Goal: Task Accomplishment & Management: Manage account settings

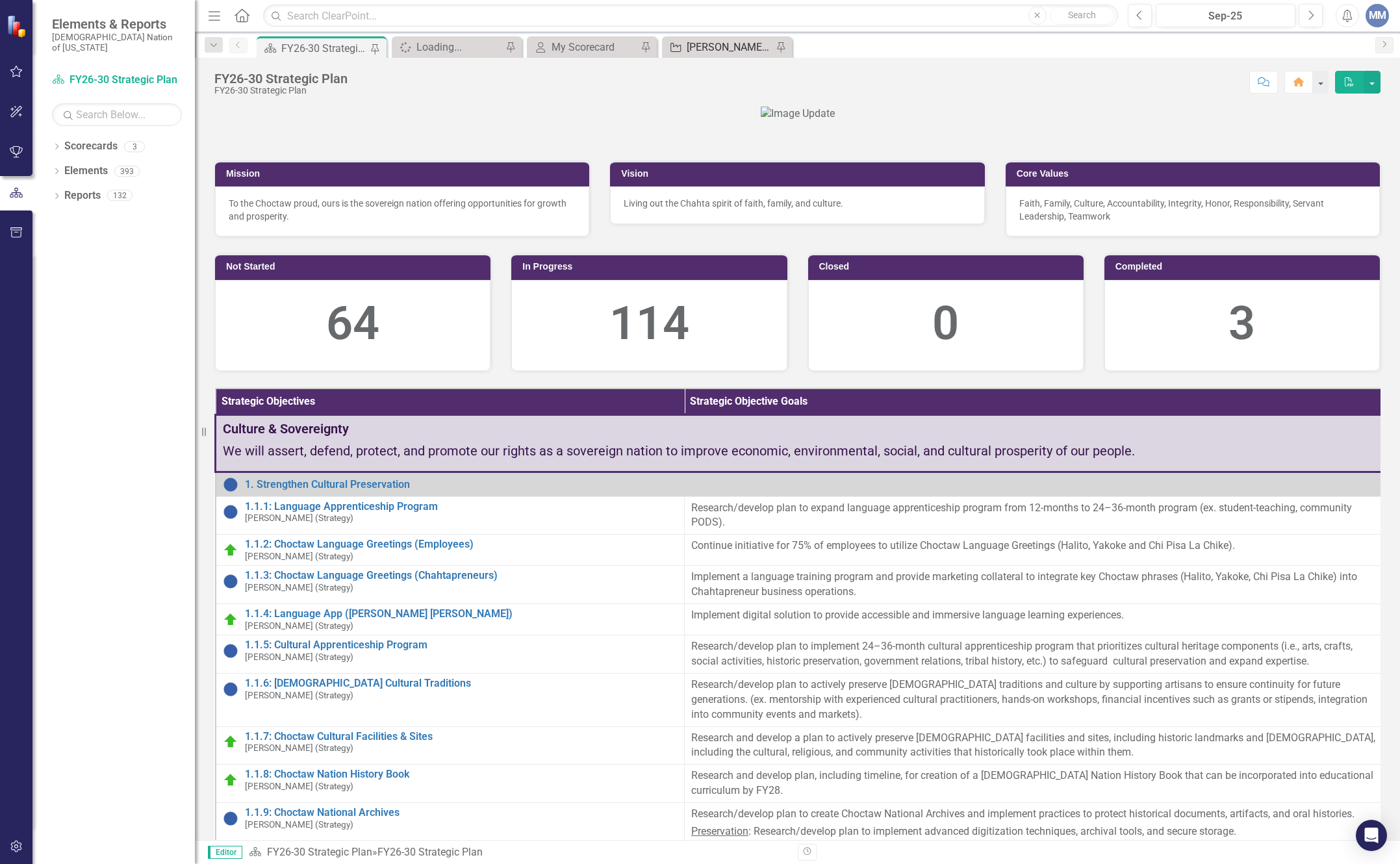
click at [722, 52] on div "[PERSON_NAME] SO's" at bounding box center [730, 47] width 86 height 16
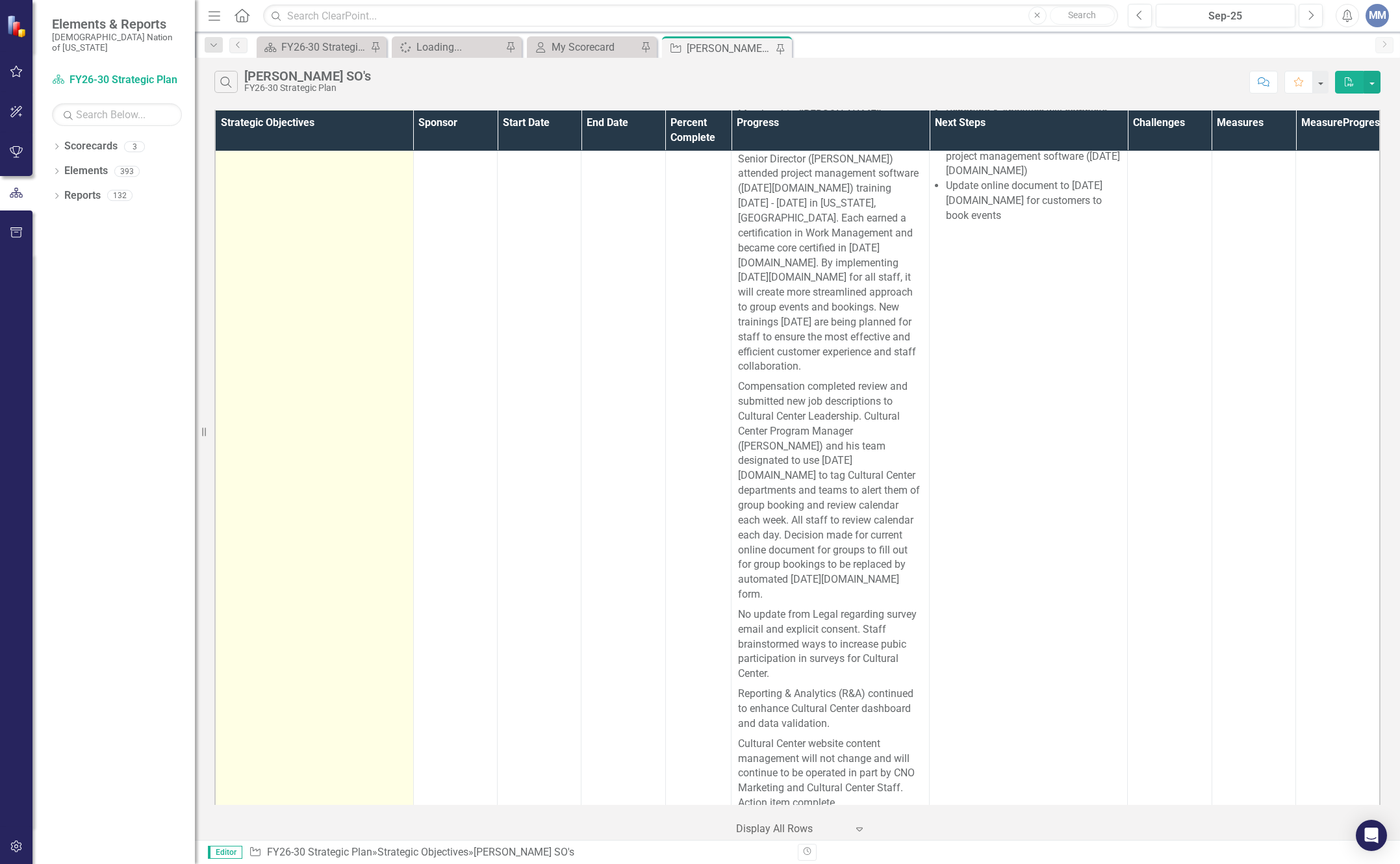
scroll to position [5846, 0]
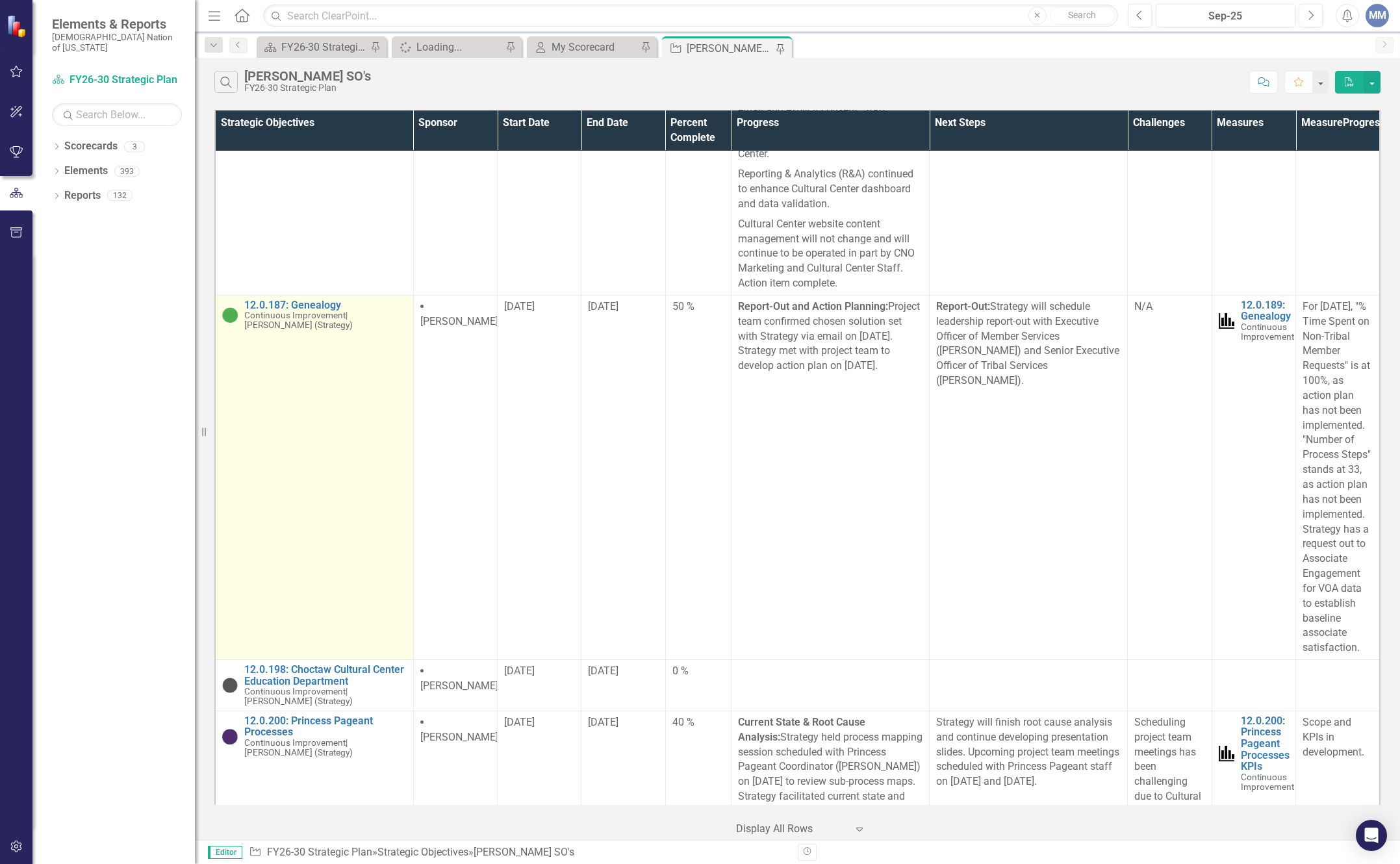
click at [322, 320] on span "Continuous Improvement" at bounding box center [295, 315] width 102 height 10
click at [322, 311] on link "12.0.187: Genealogy" at bounding box center [325, 305] width 163 height 12
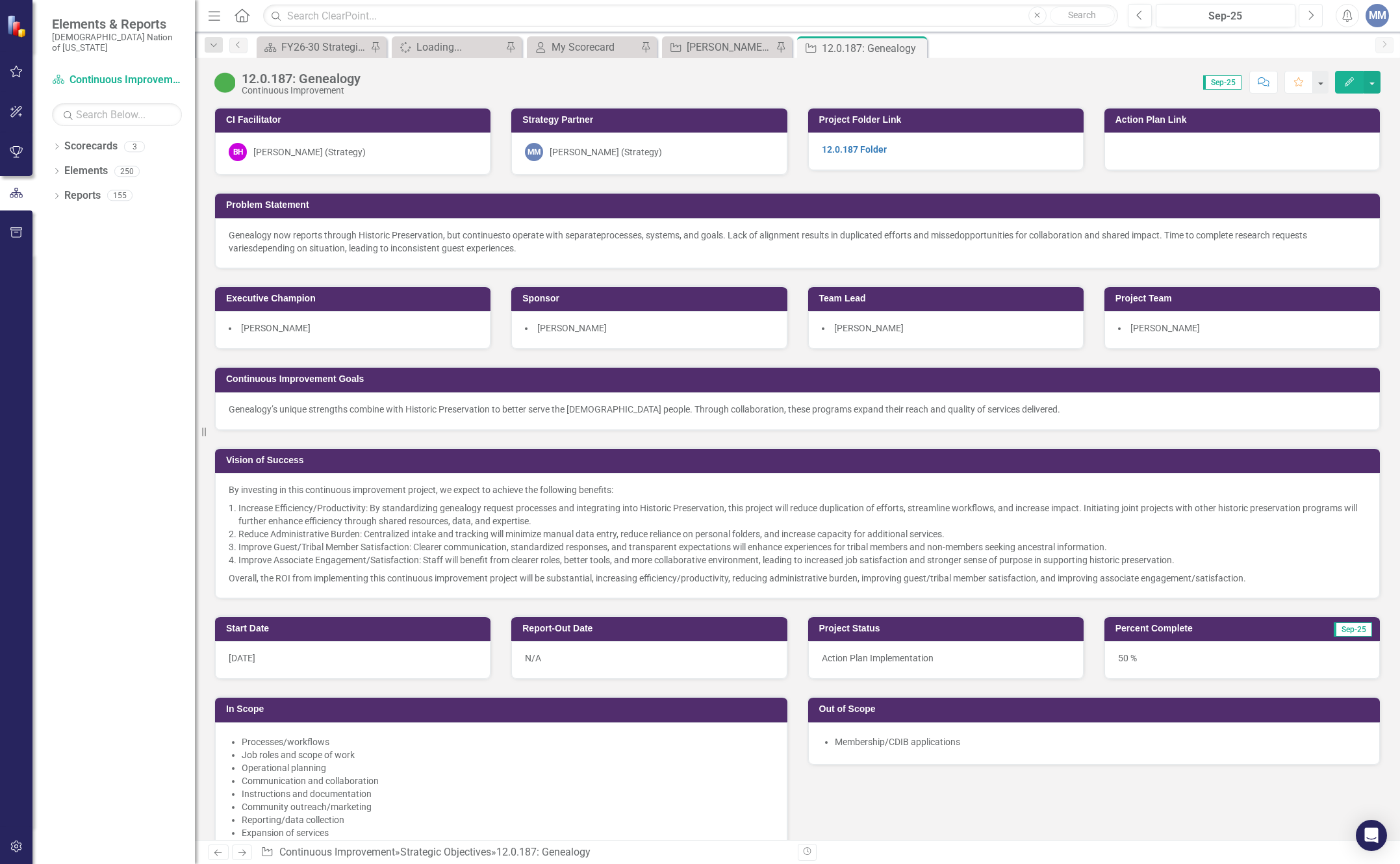
click at [1316, 12] on button "Next" at bounding box center [1310, 15] width 24 height 23
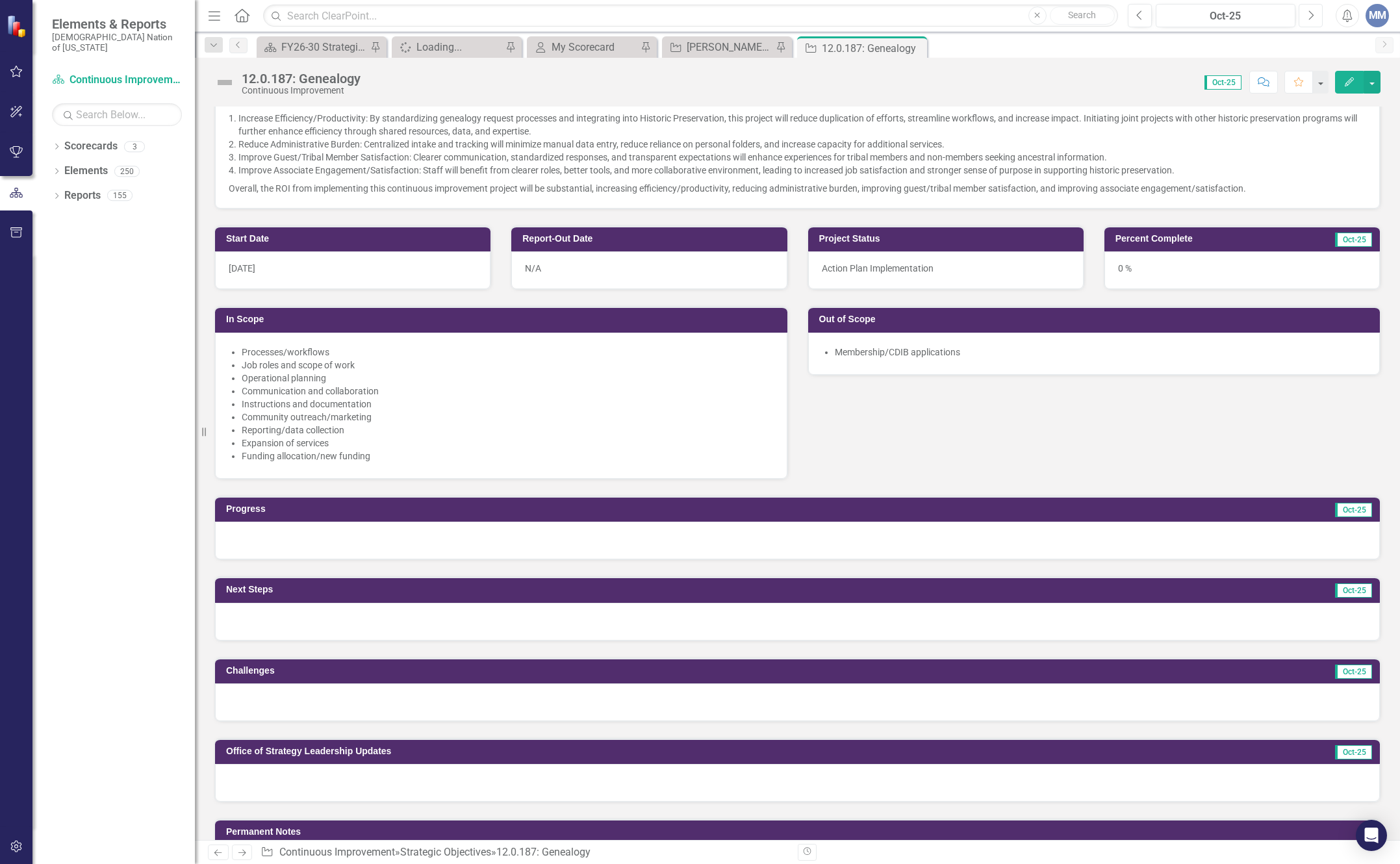
scroll to position [520, 0]
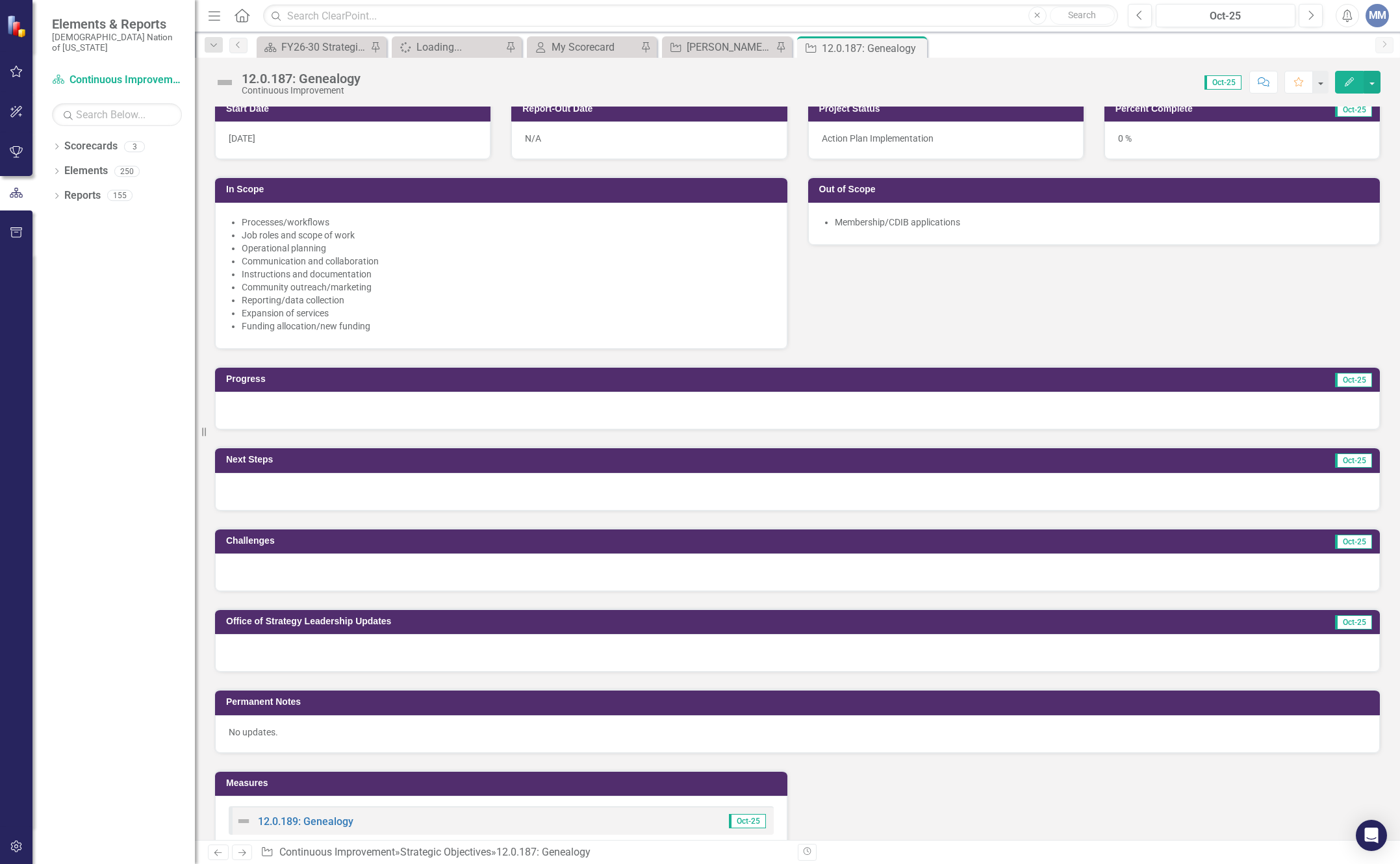
click at [300, 663] on div at bounding box center [797, 653] width 1165 height 38
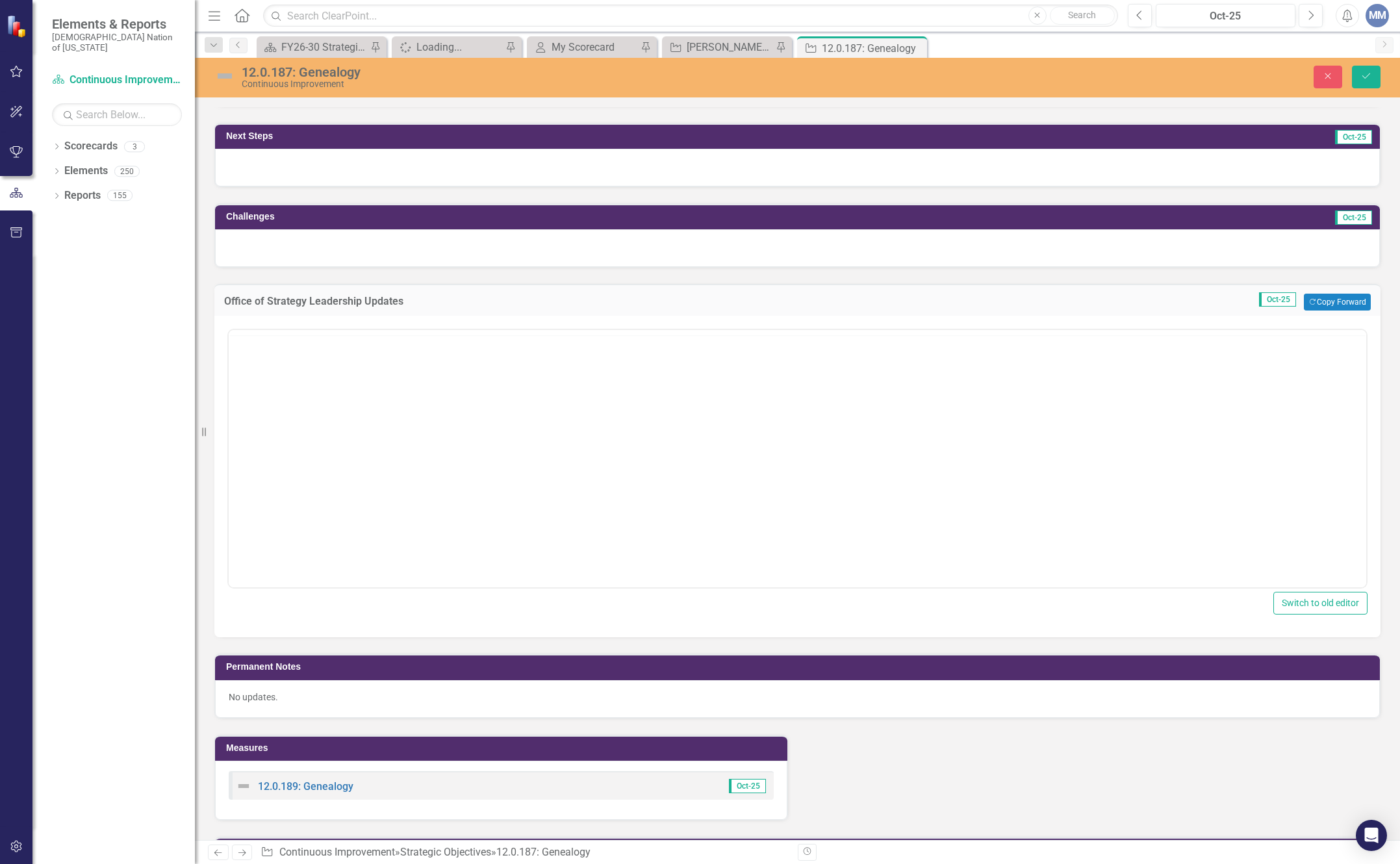
scroll to position [0, 0]
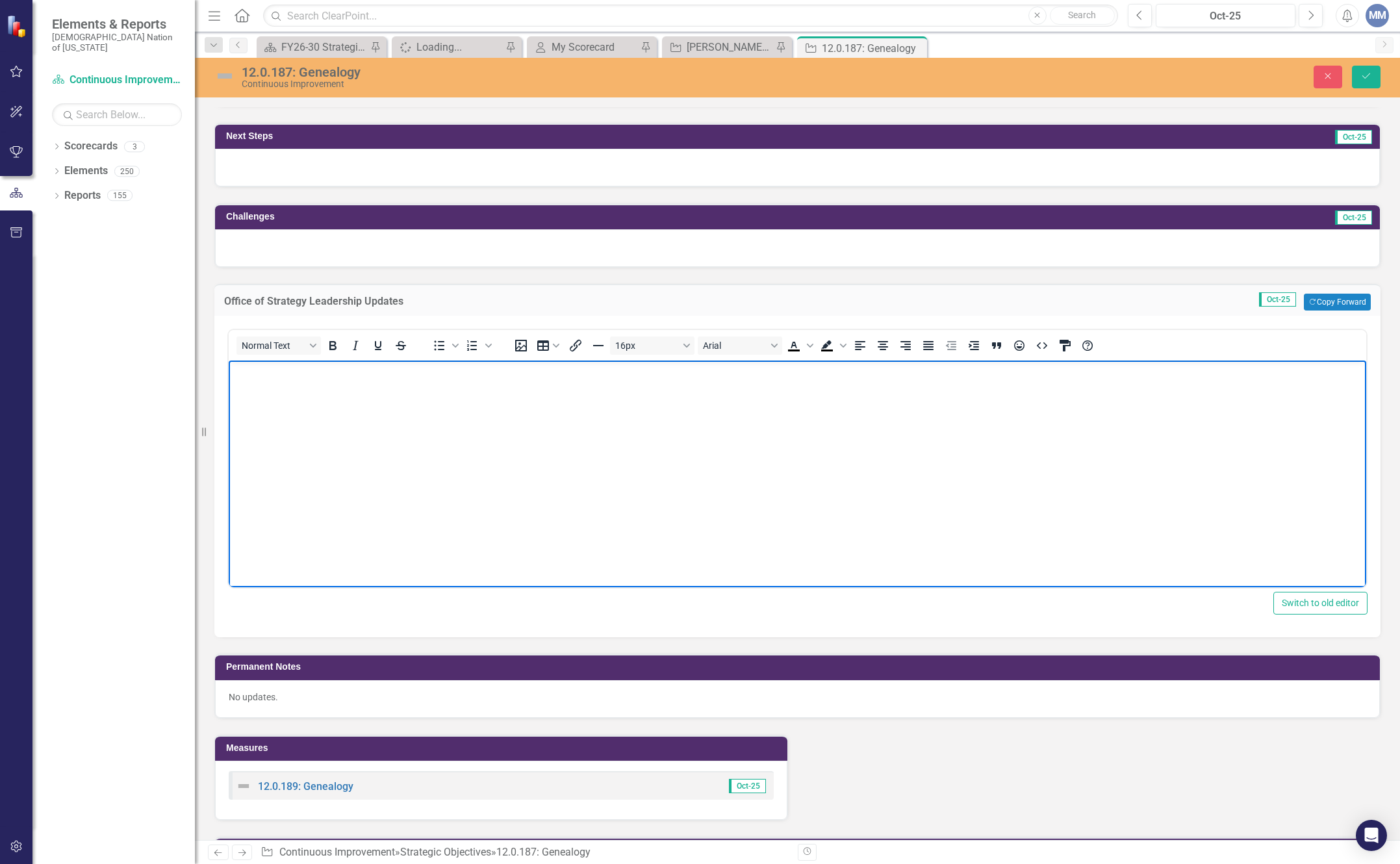
click at [247, 393] on body "Rich Text Area. Press ALT-0 for help." at bounding box center [797, 458] width 1138 height 195
click at [319, 371] on p "Met with Marketing 10/6//25. Discussed current marketing materials and marketin…" at bounding box center [797, 371] width 1131 height 15
click at [755, 362] on body "Met with Marketing (Crystal Bully) 10/6//25. Discussed current marketing materi…" at bounding box center [797, 458] width 1138 height 195
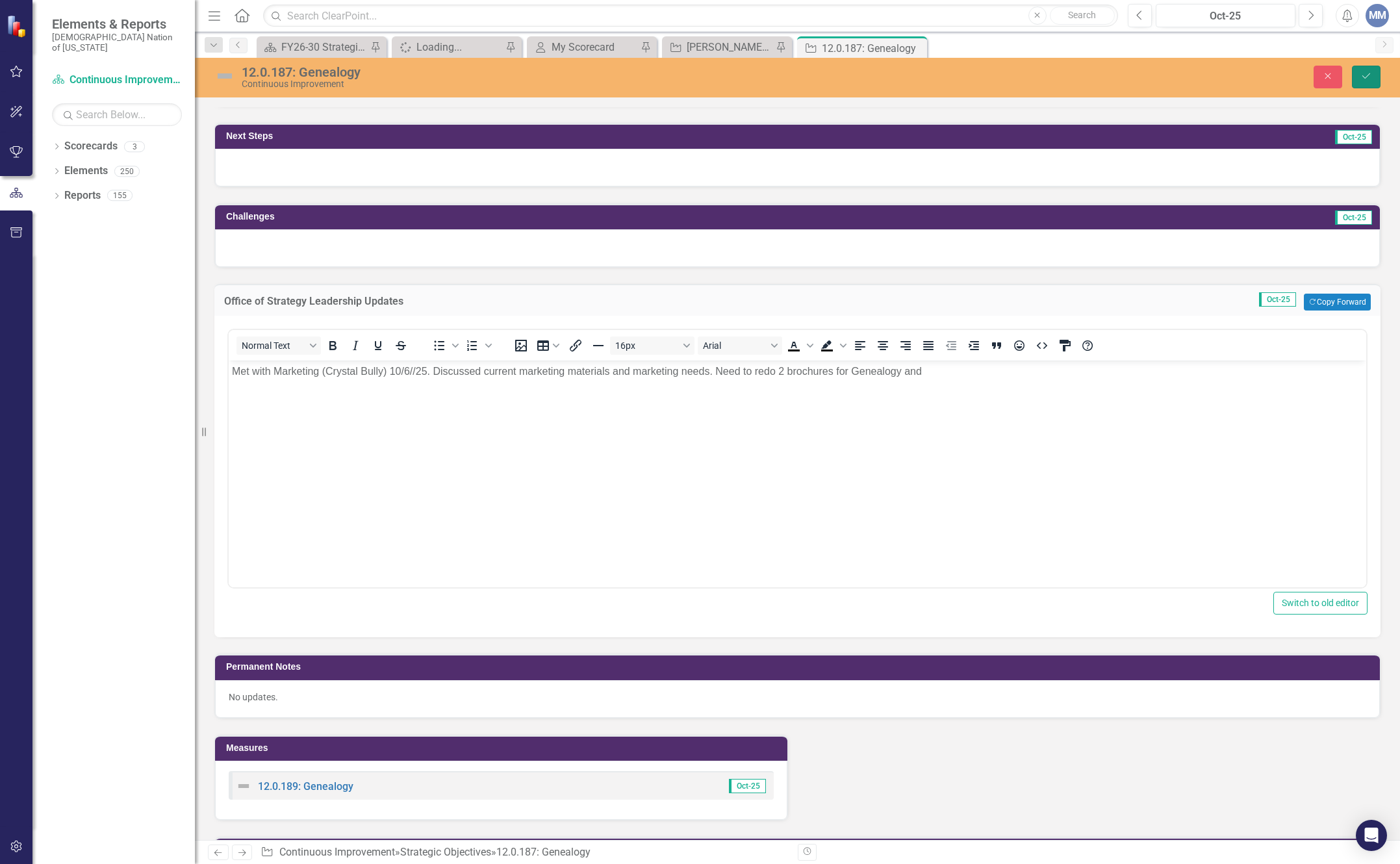
click at [1378, 80] on button "Save" at bounding box center [1366, 76] width 28 height 23
